Goal: Information Seeking & Learning: Learn about a topic

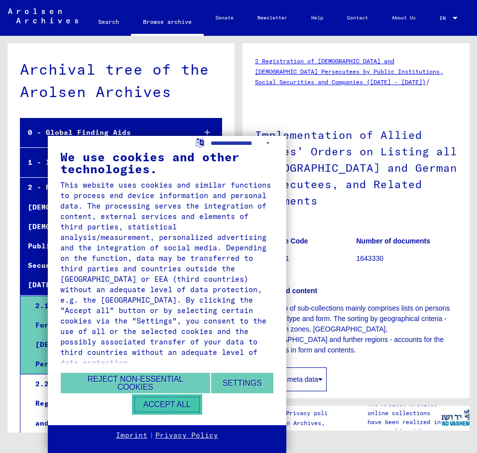
click at [157, 405] on button "Accept all" at bounding box center [167, 404] width 70 height 20
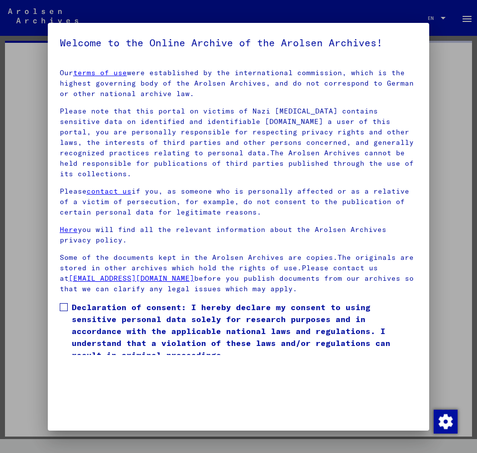
click at [465, 158] on div at bounding box center [238, 226] width 477 height 453
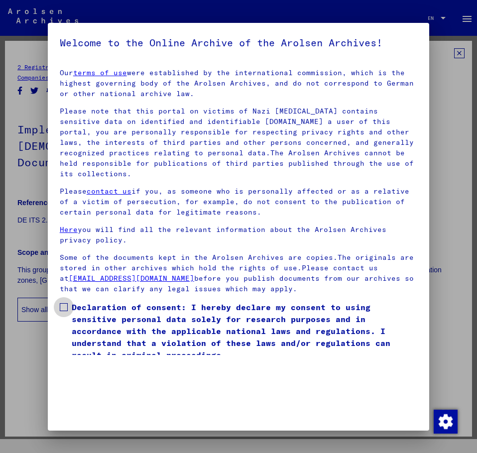
click at [65, 307] on span at bounding box center [64, 307] width 8 height 8
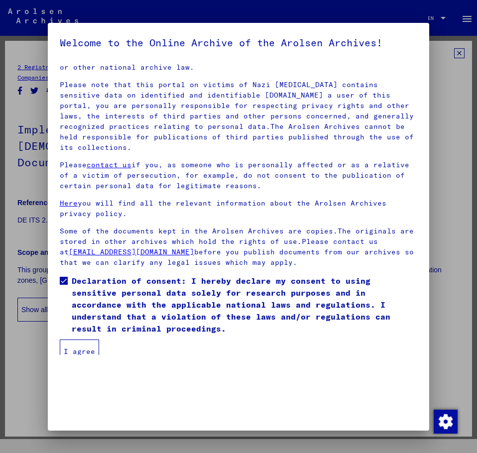
scroll to position [34, 0]
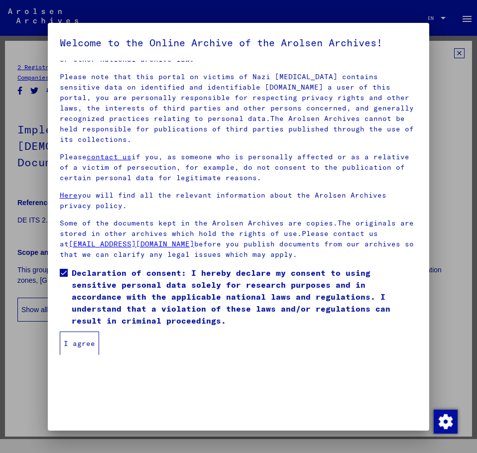
click at [77, 344] on button "I agree" at bounding box center [79, 344] width 39 height 24
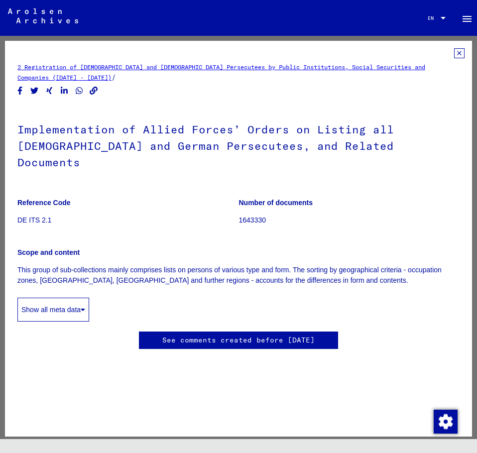
scroll to position [0, 0]
click at [72, 298] on button "Show all meta data" at bounding box center [53, 310] width 72 height 24
